Goal: Transaction & Acquisition: Purchase product/service

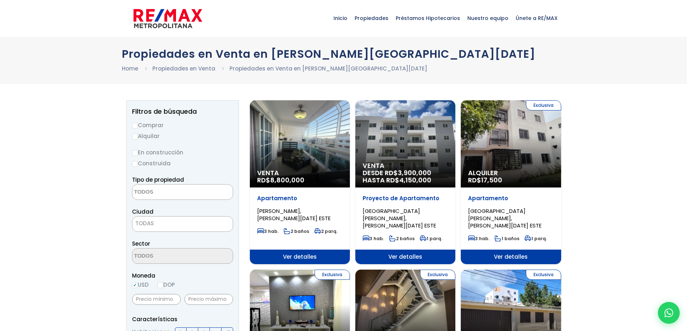
select select
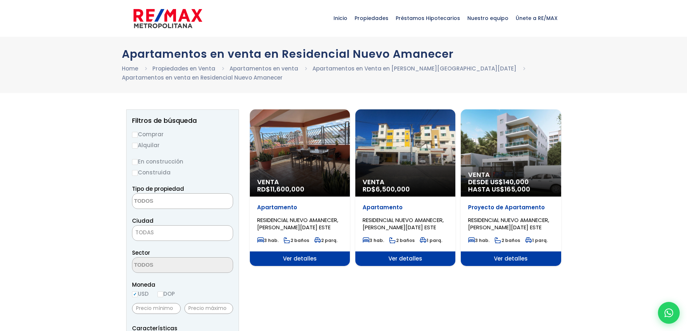
select select
click at [401, 182] on span "Venta" at bounding box center [406, 182] width 86 height 7
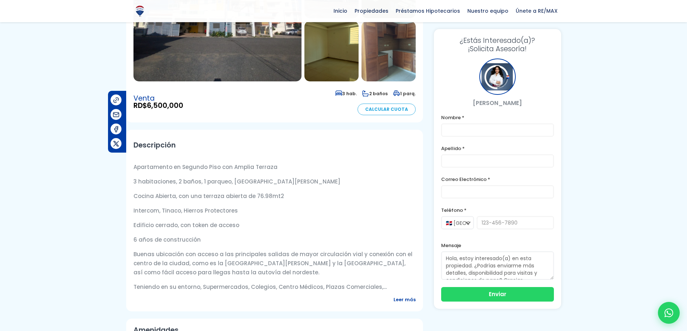
scroll to position [146, 0]
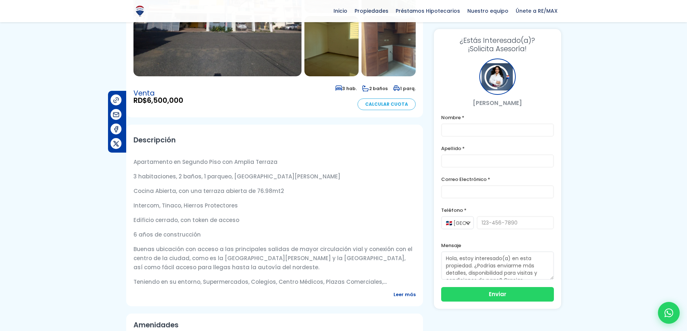
click at [402, 299] on span "Leer más" at bounding box center [405, 294] width 22 height 9
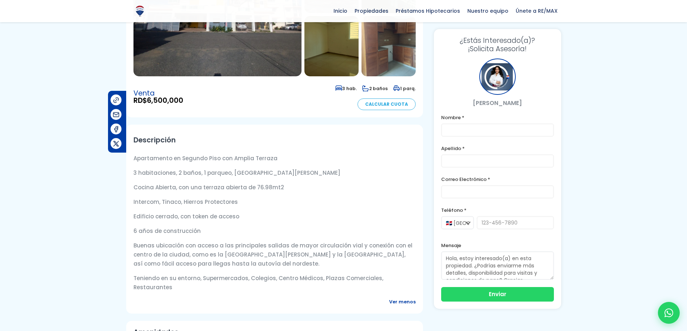
click at [402, 301] on div "Descripción Apartamento en Segundo Piso con Amplia Terraza 3 habitaciones, 2 ba…" at bounding box center [274, 219] width 297 height 189
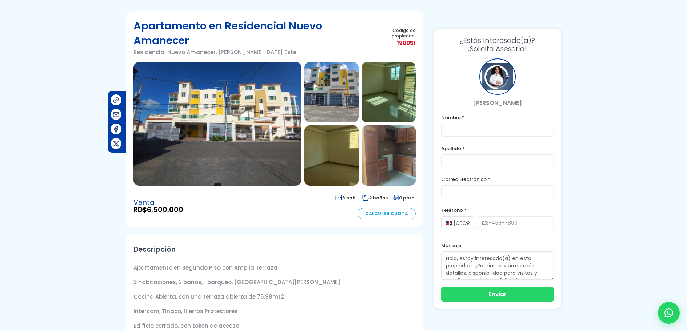
scroll to position [0, 0]
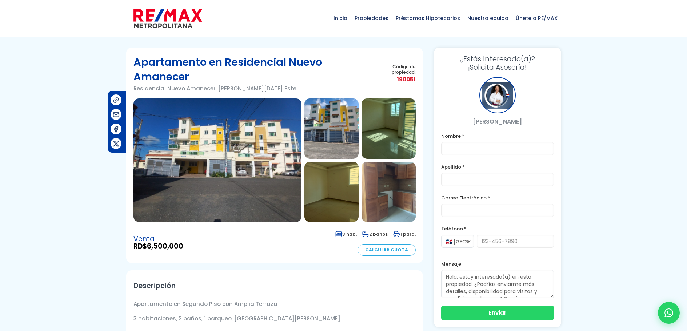
click at [238, 185] on img at bounding box center [218, 161] width 168 height 124
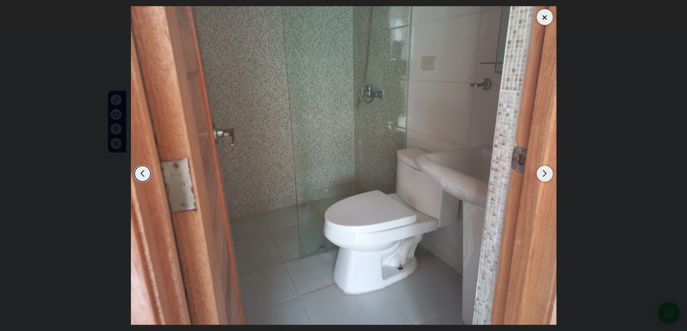
click at [238, 185] on img at bounding box center [344, 165] width 426 height 319
click at [541, 174] on div "Next slide" at bounding box center [545, 174] width 16 height 16
click at [545, 173] on div "Next slide" at bounding box center [545, 174] width 16 height 16
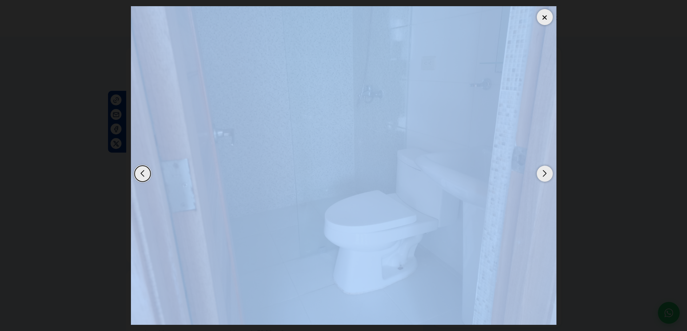
click at [545, 173] on div "Next slide" at bounding box center [545, 174] width 16 height 16
click at [143, 173] on div "Previous slide" at bounding box center [143, 174] width 16 height 16
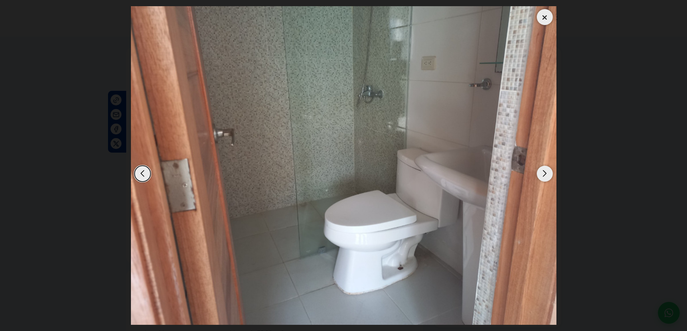
click at [143, 173] on div "Previous slide" at bounding box center [143, 174] width 16 height 16
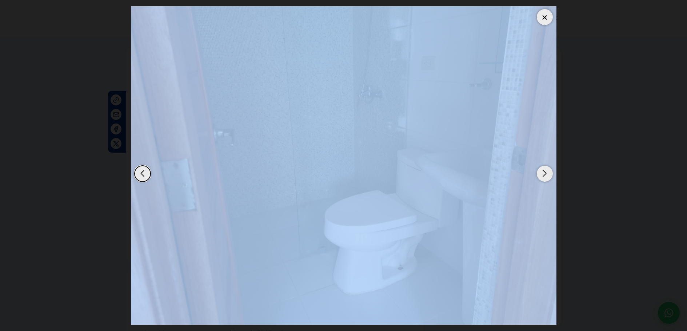
click at [143, 173] on div "Previous slide" at bounding box center [143, 174] width 16 height 16
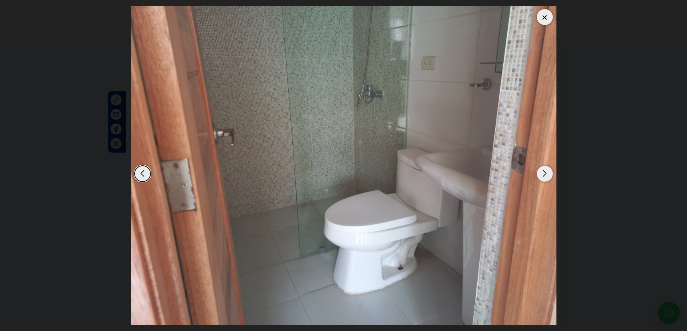
click at [143, 173] on div "Previous slide" at bounding box center [143, 174] width 16 height 16
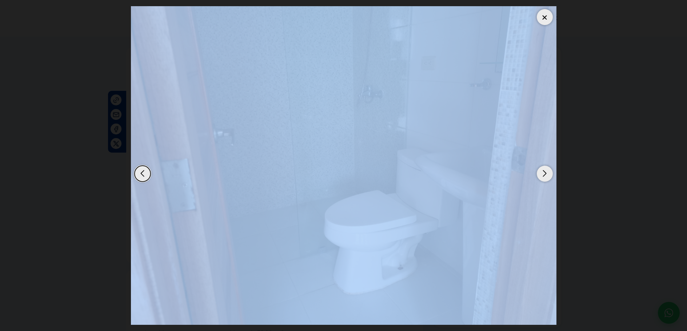
click at [143, 173] on div "Previous slide" at bounding box center [143, 174] width 16 height 16
click at [544, 170] on div "Next slide" at bounding box center [545, 174] width 16 height 16
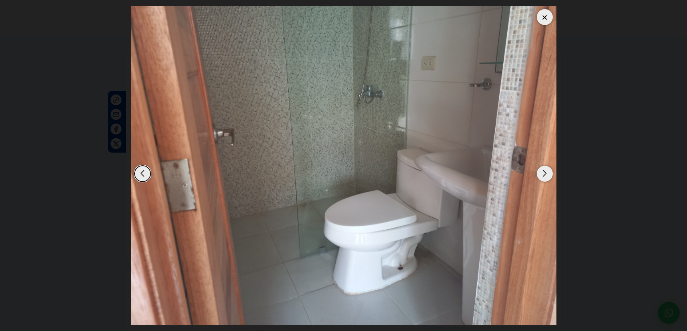
click at [544, 170] on div "Next slide" at bounding box center [545, 174] width 16 height 16
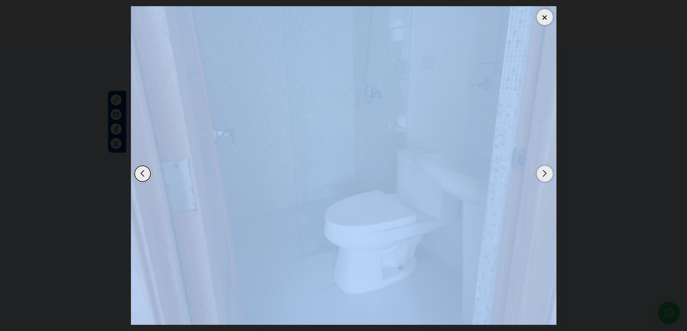
click at [544, 170] on div "Next slide" at bounding box center [545, 174] width 16 height 16
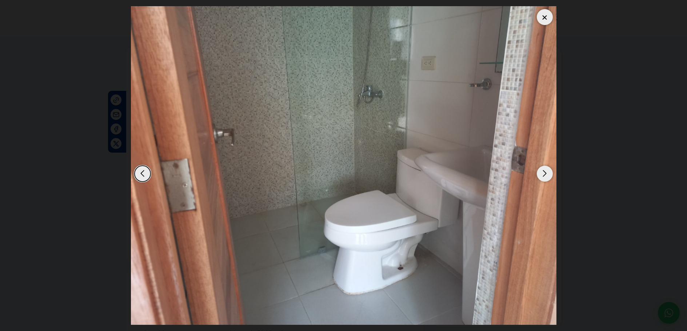
click at [544, 170] on div "Next slide" at bounding box center [545, 174] width 16 height 16
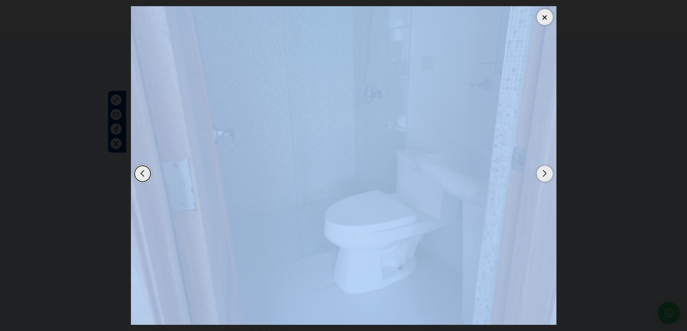
click at [544, 175] on div "Next slide" at bounding box center [545, 174] width 16 height 16
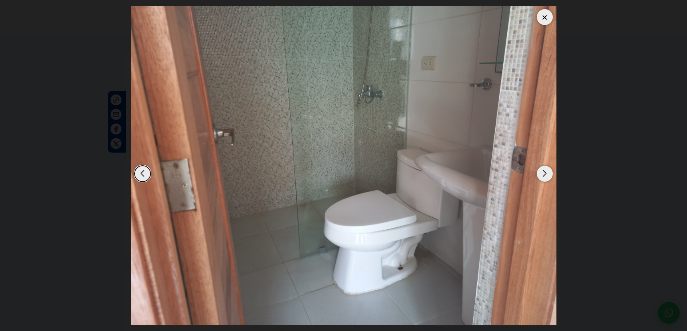
click at [545, 16] on div at bounding box center [545, 17] width 16 height 16
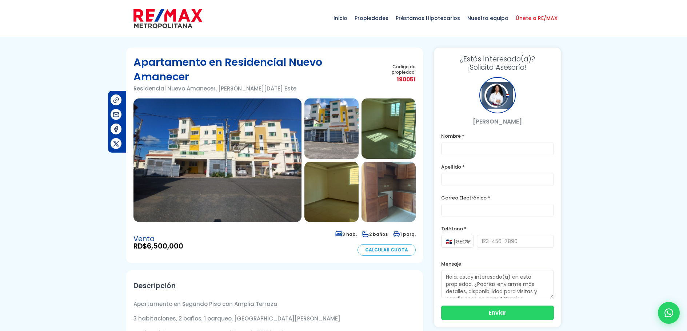
click at [545, 16] on span "Únete a RE/MAX" at bounding box center [536, 18] width 49 height 22
click at [545, 17] on span "Únete a RE/MAX" at bounding box center [536, 18] width 49 height 22
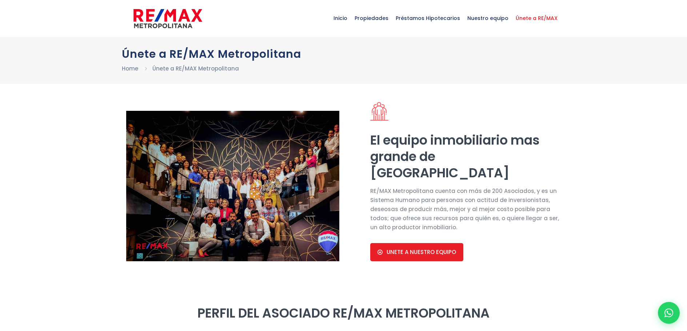
select select "DO"
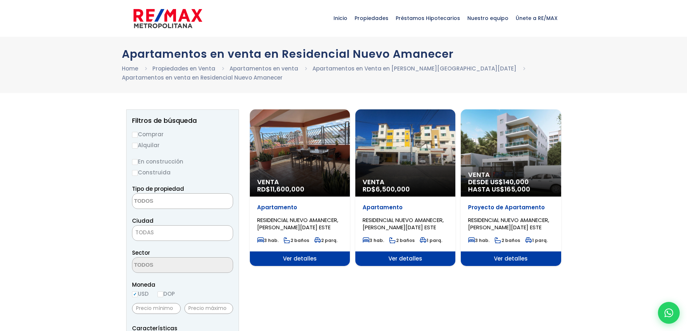
select select
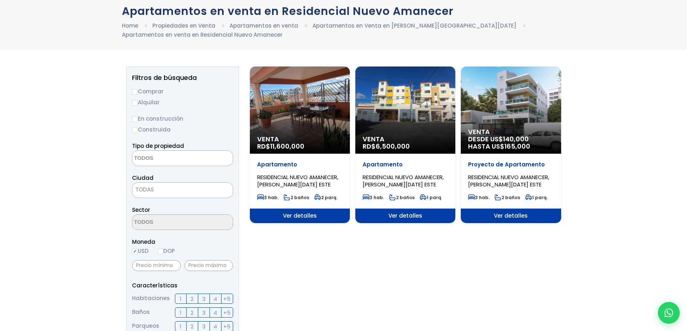
scroll to position [18, 0]
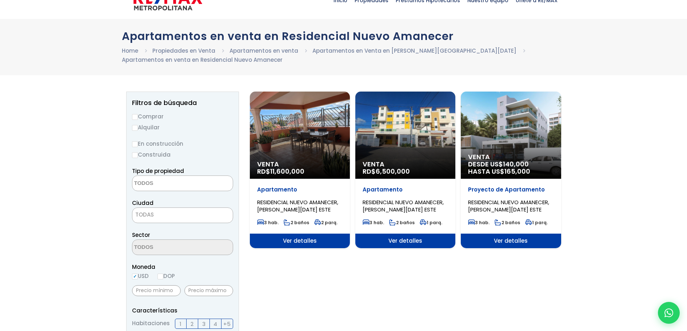
click at [402, 153] on div "Venta RD$ 6,500,000" at bounding box center [406, 135] width 100 height 87
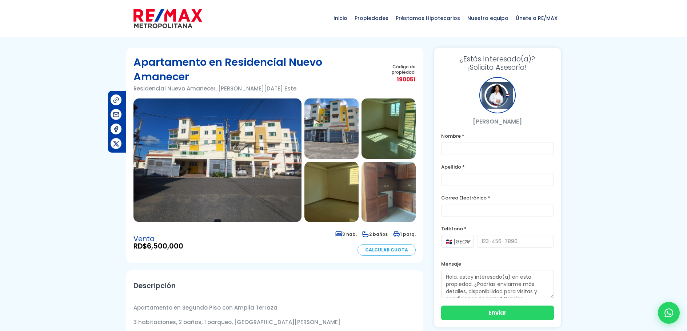
click at [546, 2] on link "Únete a RE/MAX" at bounding box center [536, 18] width 49 height 36
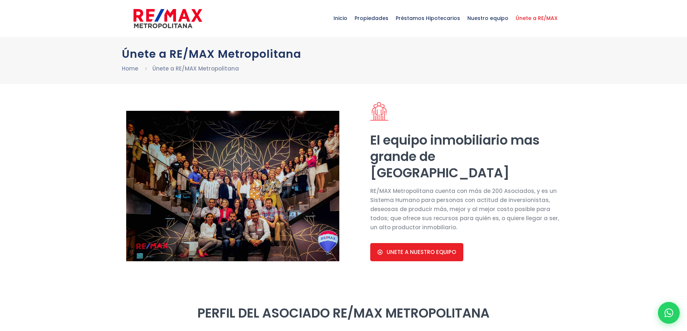
select select "DO"
